Goal: Task Accomplishment & Management: Use online tool/utility

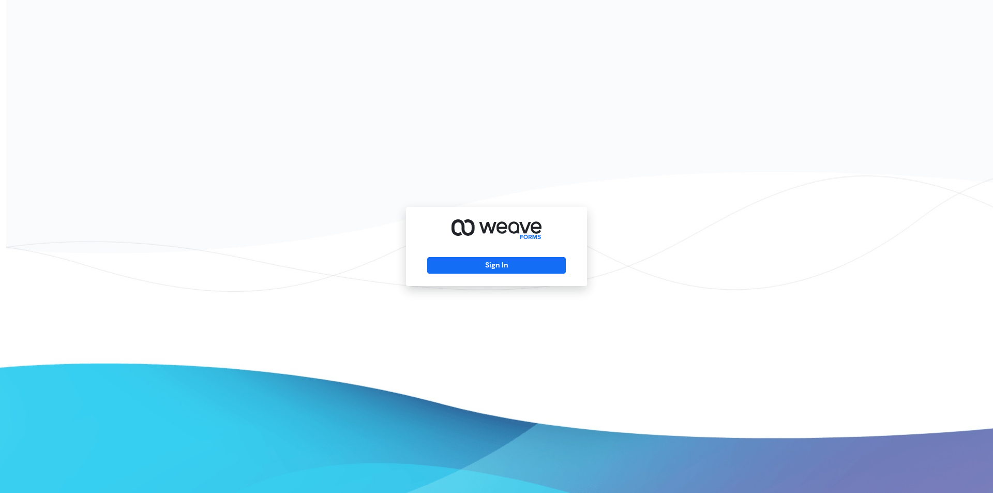
click at [743, 245] on div "Sign In" at bounding box center [496, 246] width 993 height 493
click at [549, 265] on button "Sign In" at bounding box center [496, 265] width 138 height 17
